Goal: Register for event/course

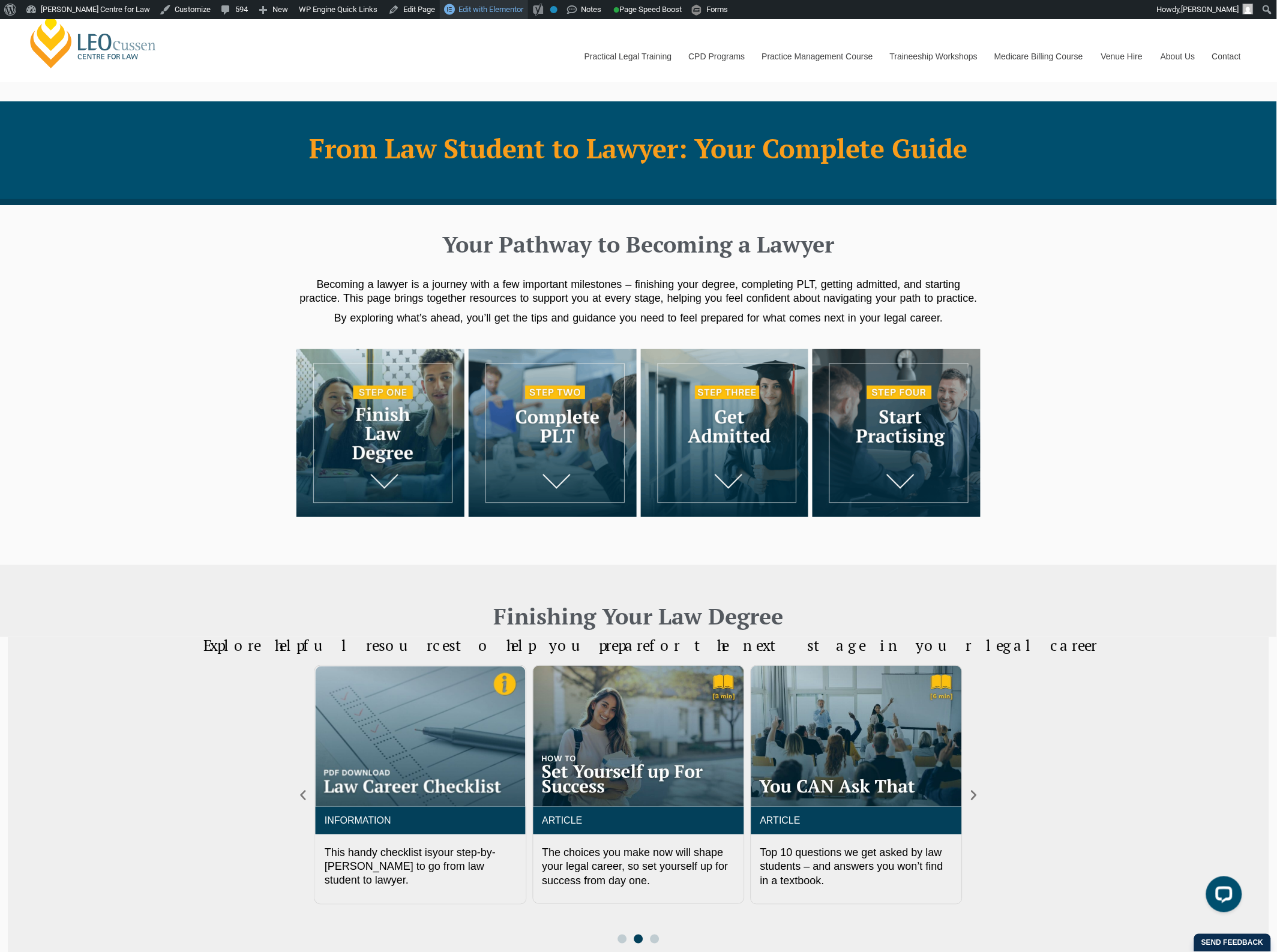
click at [459, 11] on span "Edit with Elementor" at bounding box center [491, 9] width 65 height 9
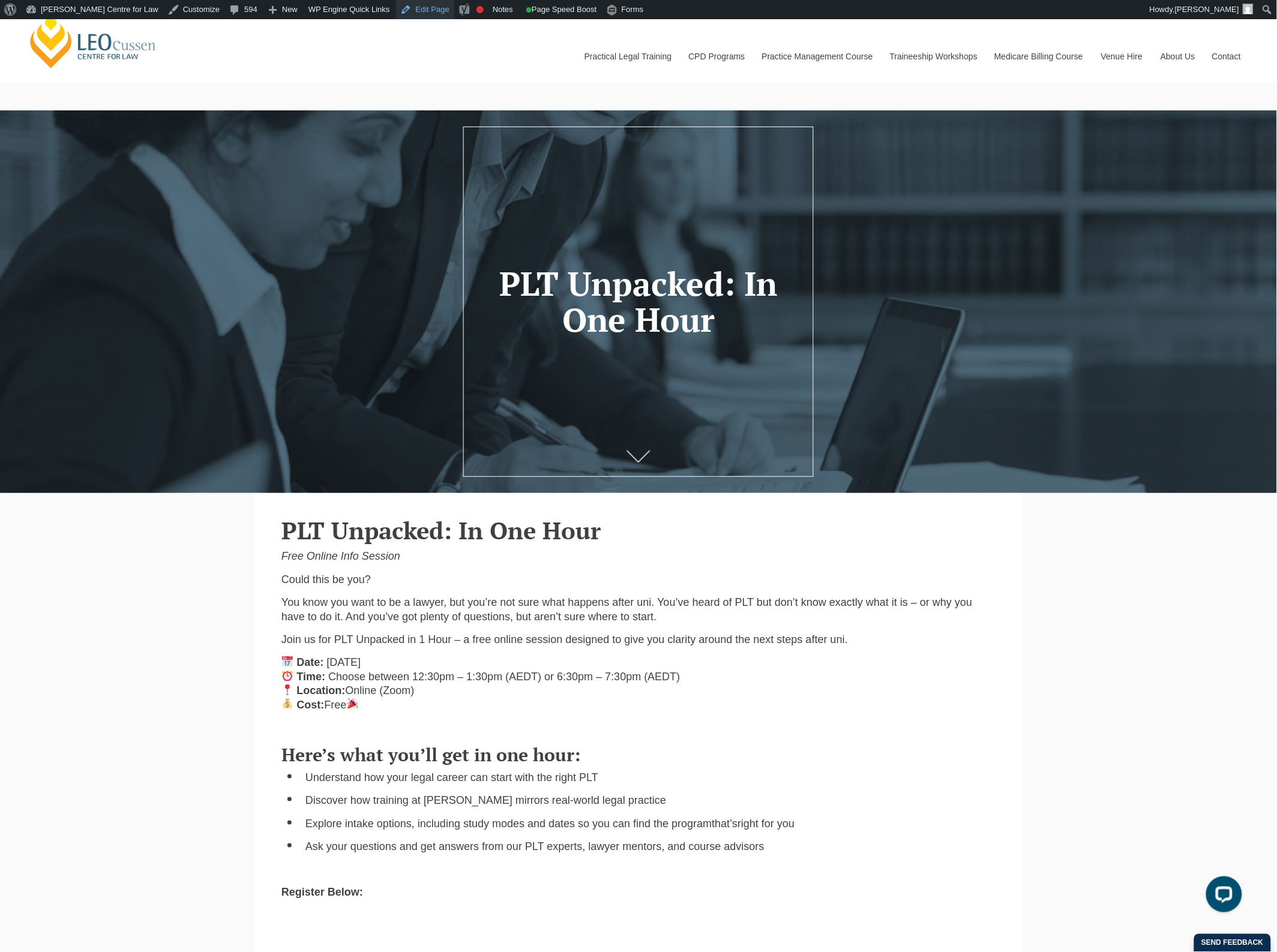
click at [401, 13] on link "Edit Page" at bounding box center [425, 10] width 58 height 20
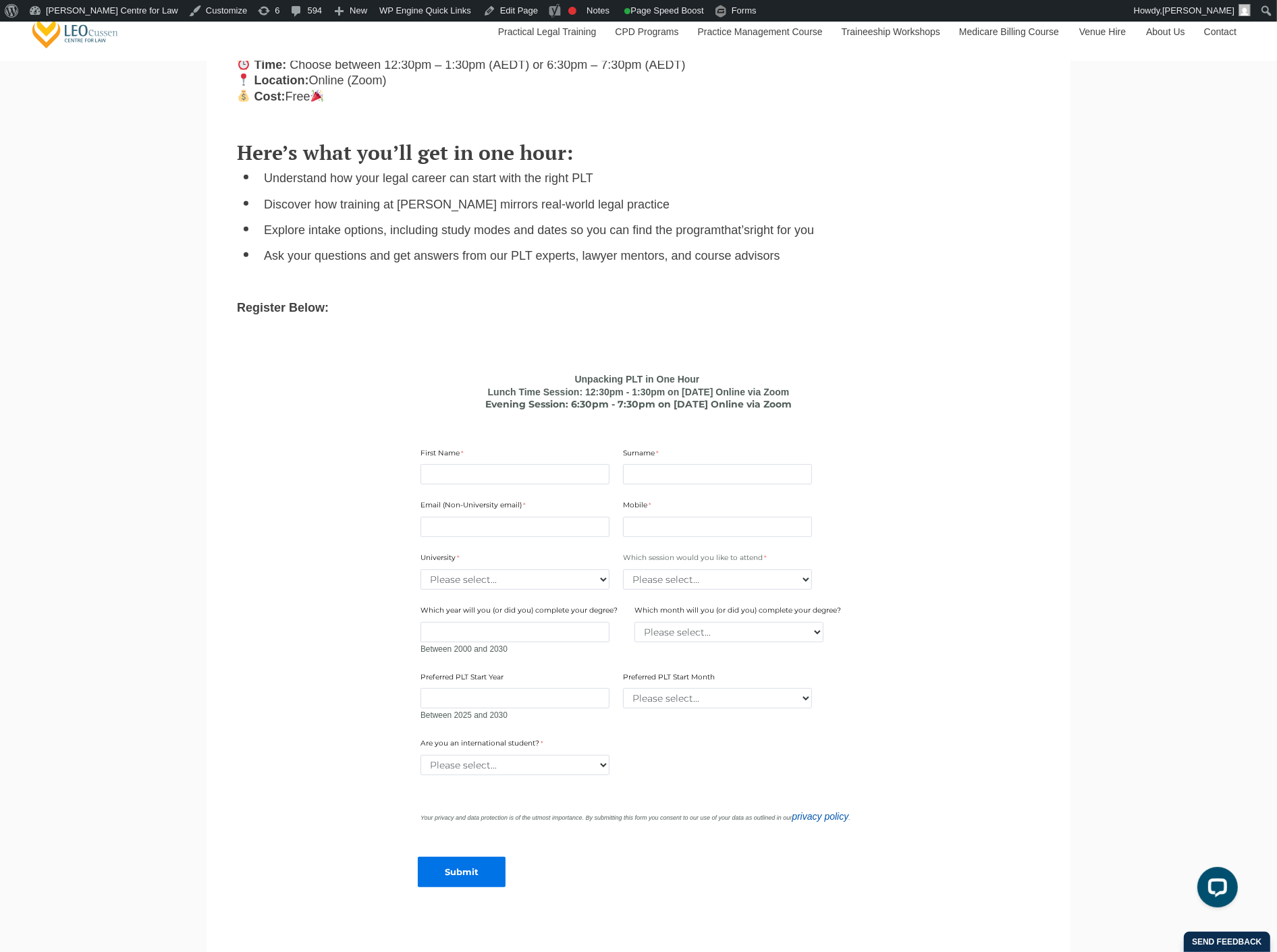
scroll to position [675, 0]
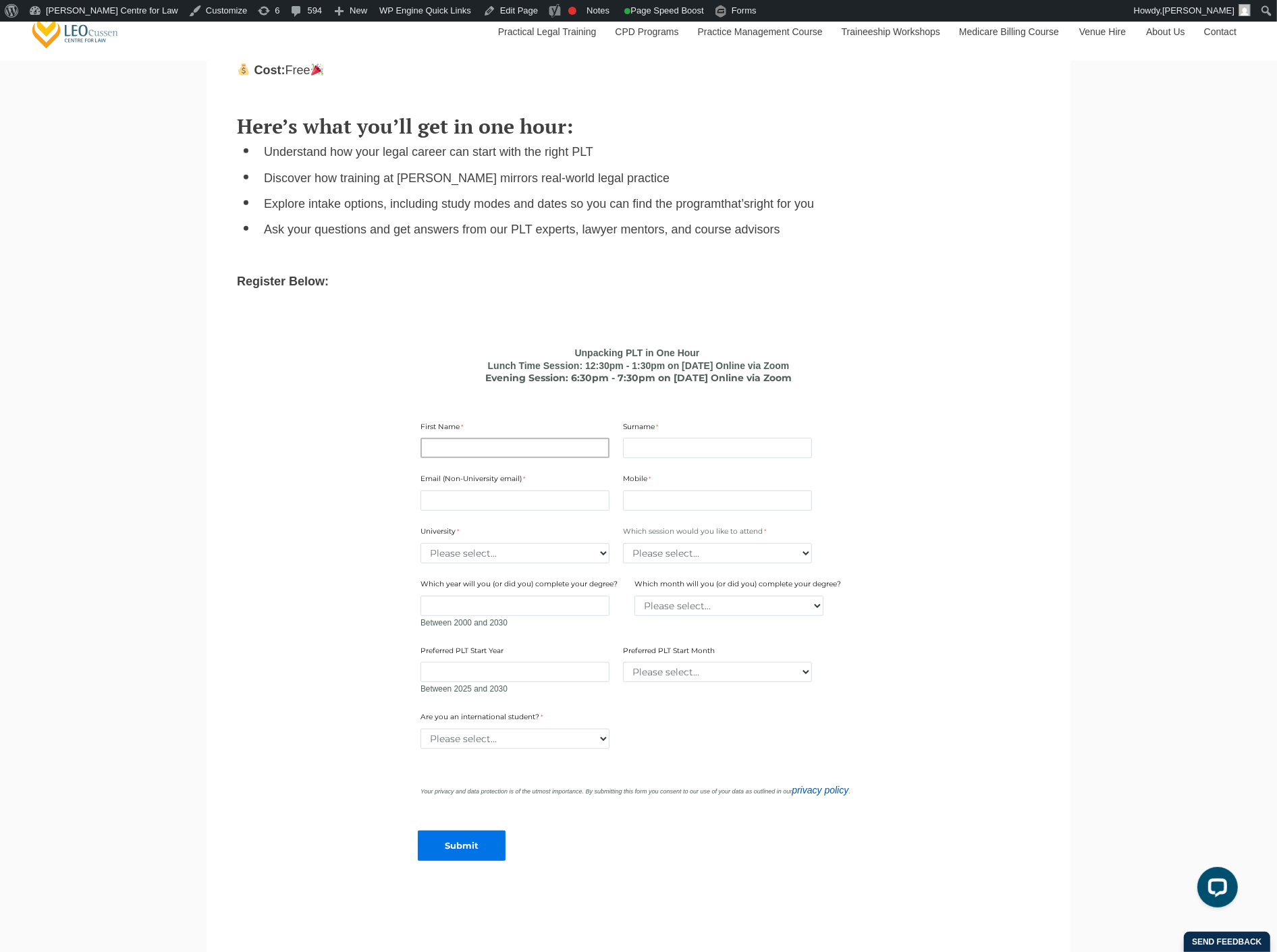
click at [568, 455] on input "First Name" at bounding box center [514, 448] width 189 height 20
type input "Sophie"
click at [696, 442] on input "Surname" at bounding box center [717, 448] width 189 height 20
type input "test"
click at [543, 496] on input "Email (Non-University email)" at bounding box center [514, 501] width 189 height 20
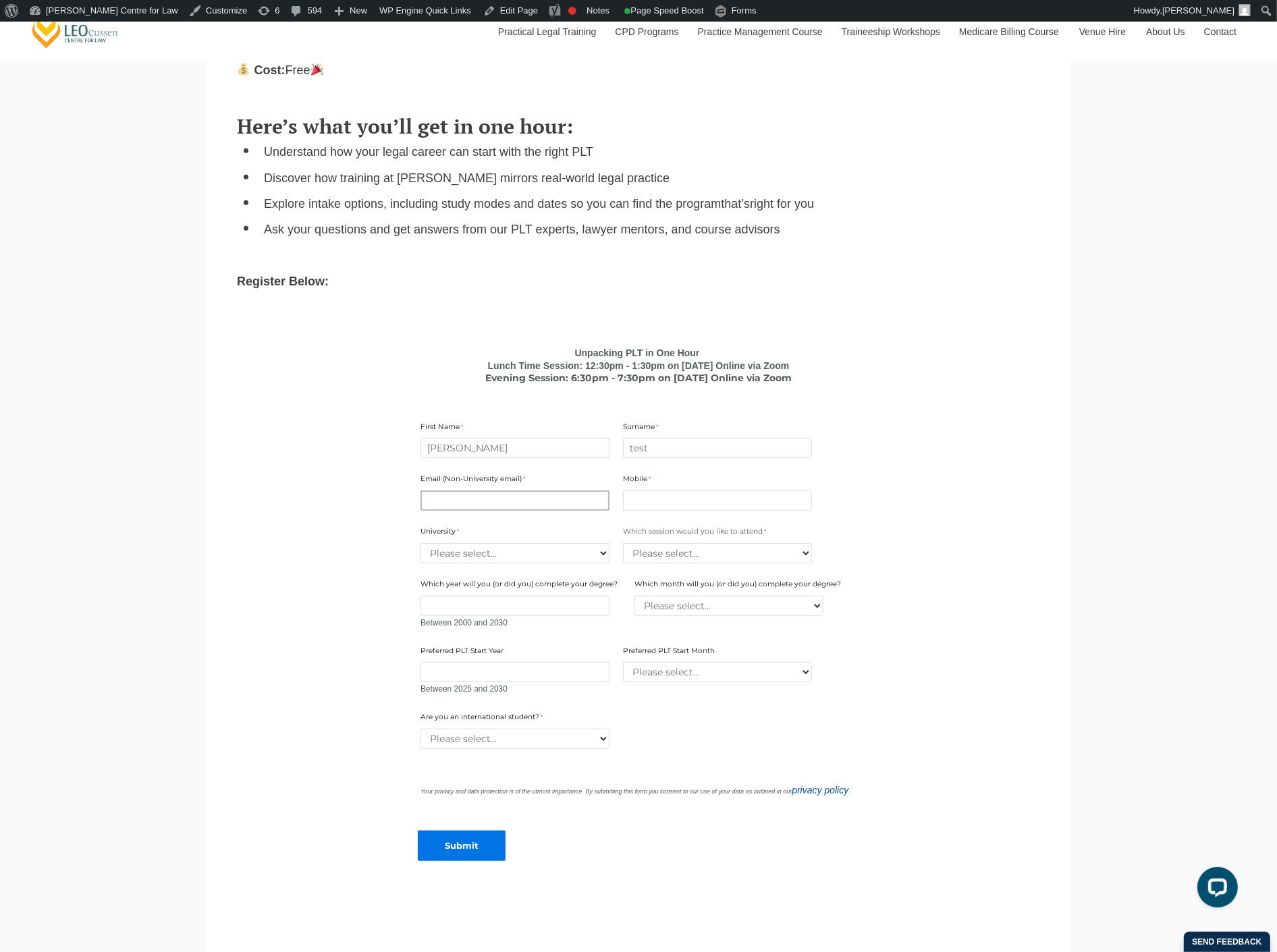
type input "squinn@leocussen.edu.au"
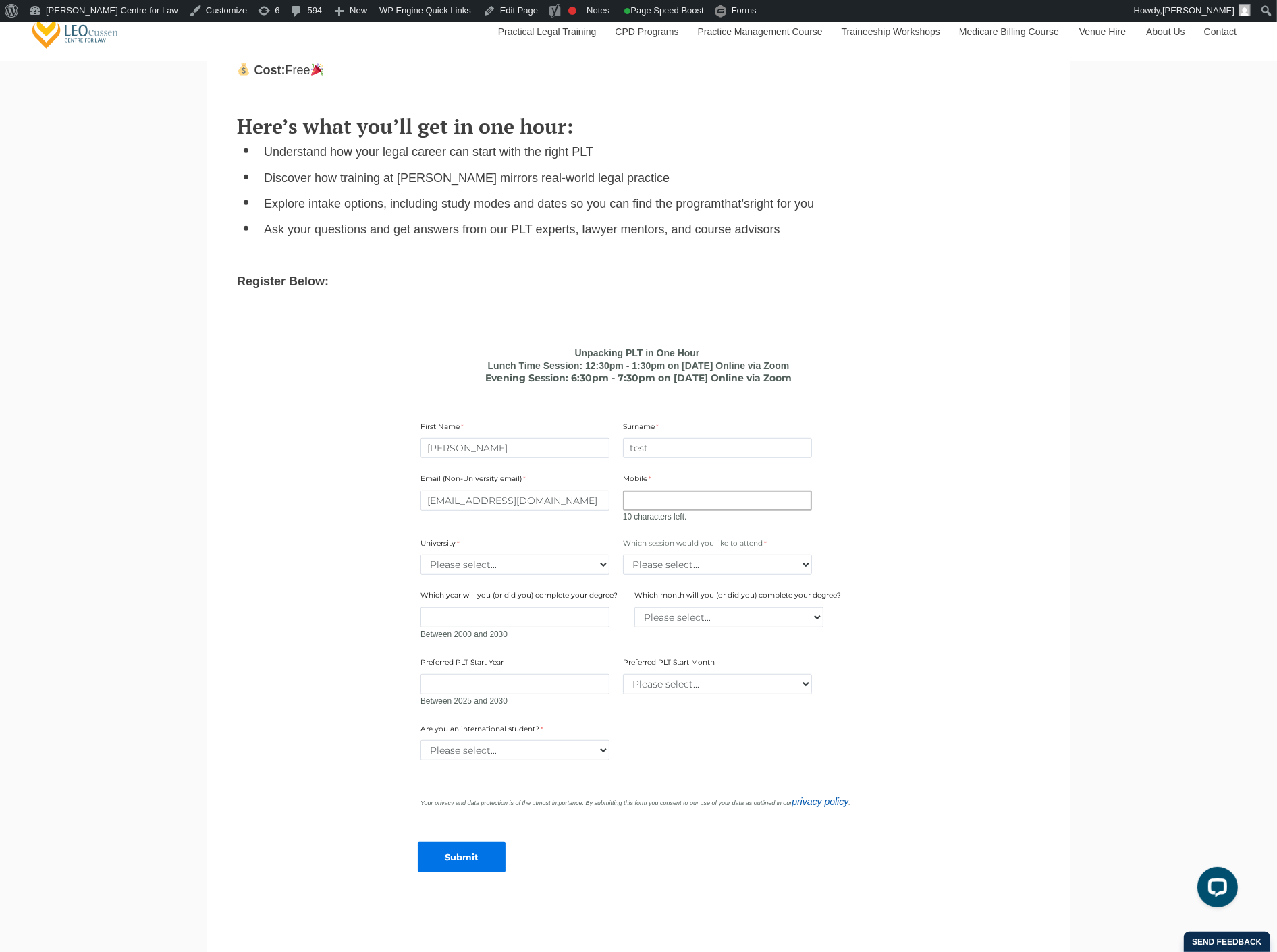
click at [695, 499] on input "Mobile" at bounding box center [717, 501] width 189 height 20
type input "0412051783"
click at [531, 574] on div "Email (Non-University email) squinn@leocussen.edu.au Mobile 0412051783 0 charac…" at bounding box center [638, 585] width 446 height 250
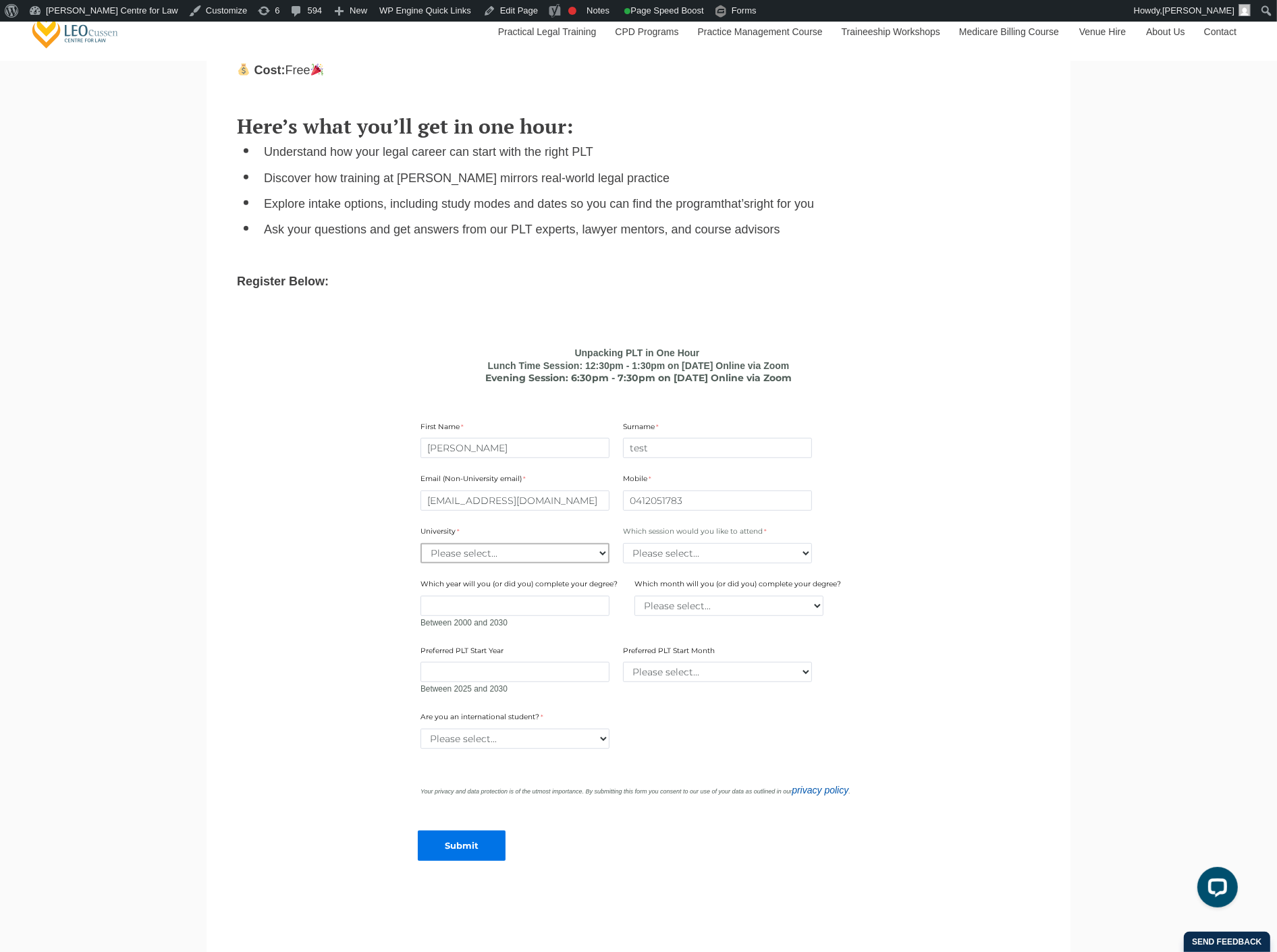
select select "tfa_2181"
click at [420, 543] on select "Please select... Australian Catholic University Australian National University …" at bounding box center [514, 553] width 189 height 20
click at [737, 566] on div "Email (Non-University email) squinn@leocussen.edu.au Mobile 0412051783 0 charac…" at bounding box center [638, 580] width 446 height 239
click at [741, 564] on div "Email (Non-University email) squinn@leocussen.edu.au Mobile 0412051783 0 charac…" at bounding box center [638, 580] width 446 height 239
click at [749, 558] on select "Please select... Lunch time session – 12:30pm – 1:30pm AEST Evening session – 6…" at bounding box center [717, 553] width 189 height 20
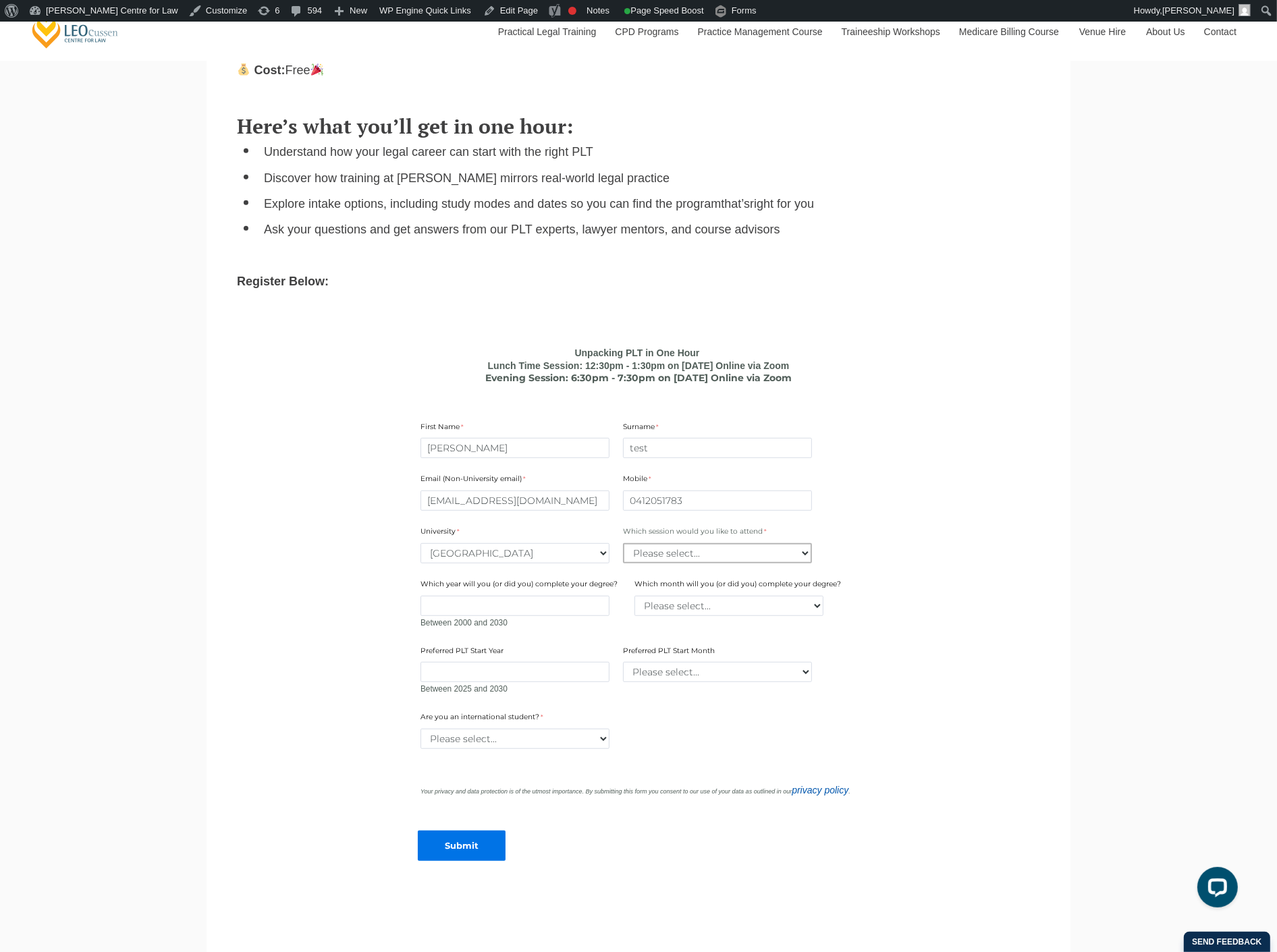
select select "tfa_2413"
click at [623, 543] on select "Please select... Lunch time session – 12:30pm – 1:30pm AEST Evening session – 6…" at bounding box center [717, 553] width 189 height 20
click at [533, 730] on select "Please select... Yes No" at bounding box center [514, 739] width 189 height 20
click at [420, 729] on select "Please select... Yes No" at bounding box center [514, 739] width 189 height 20
click at [516, 741] on select "Please select... Yes No" at bounding box center [514, 739] width 189 height 20
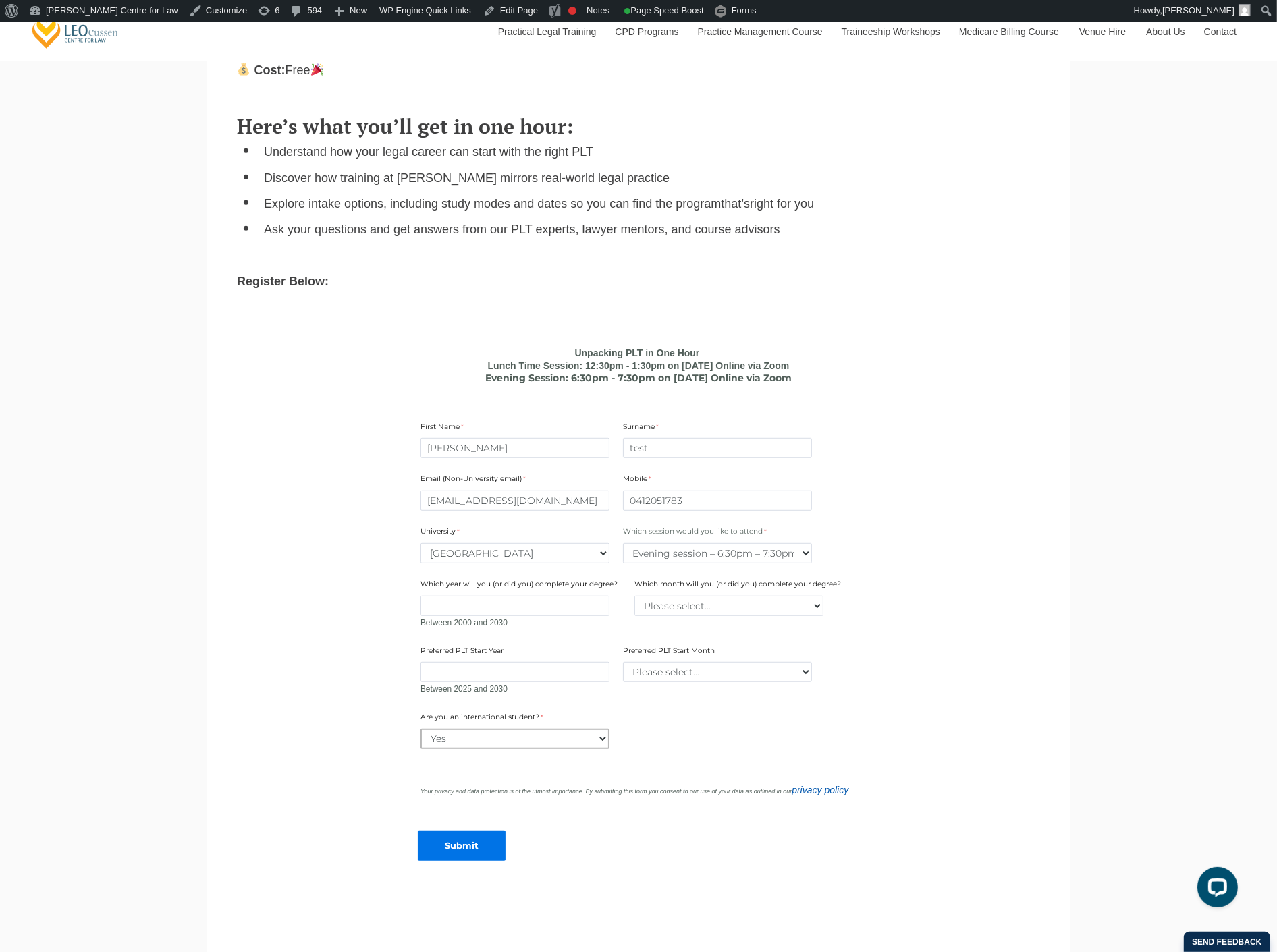
select select "tfa_60"
click at [420, 729] on select "Please select... Yes No" at bounding box center [514, 739] width 189 height 20
click at [476, 831] on input "Submit" at bounding box center [462, 845] width 88 height 30
